Goal: Task Accomplishment & Management: Use online tool/utility

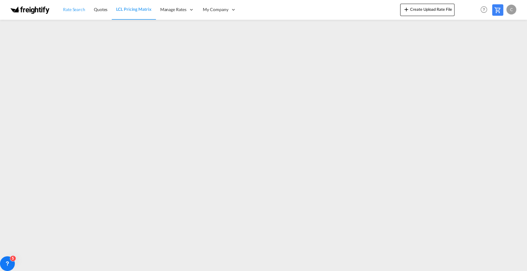
click at [73, 9] on span "Rate Search" at bounding box center [74, 9] width 22 height 5
click at [136, 10] on span "LCL Pricing Matrix" at bounding box center [133, 9] width 35 height 5
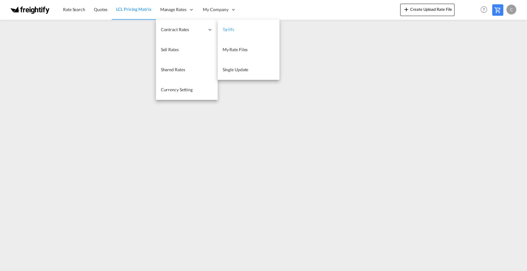
click at [229, 27] on span "Tariffs" at bounding box center [229, 29] width 12 height 5
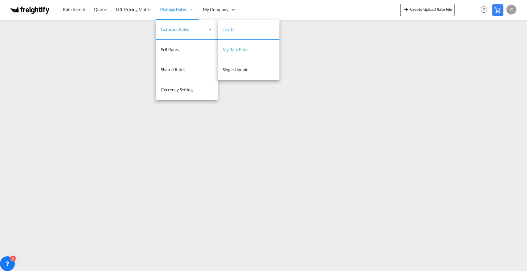
click at [231, 48] on span "My Rate Files" at bounding box center [235, 49] width 25 height 5
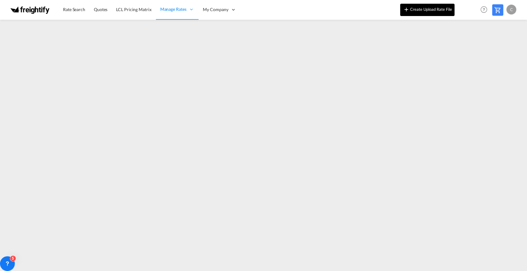
click at [427, 11] on button "Create Upload Rate File" at bounding box center [427, 10] width 54 height 12
